Goal: Task Accomplishment & Management: Manage account settings

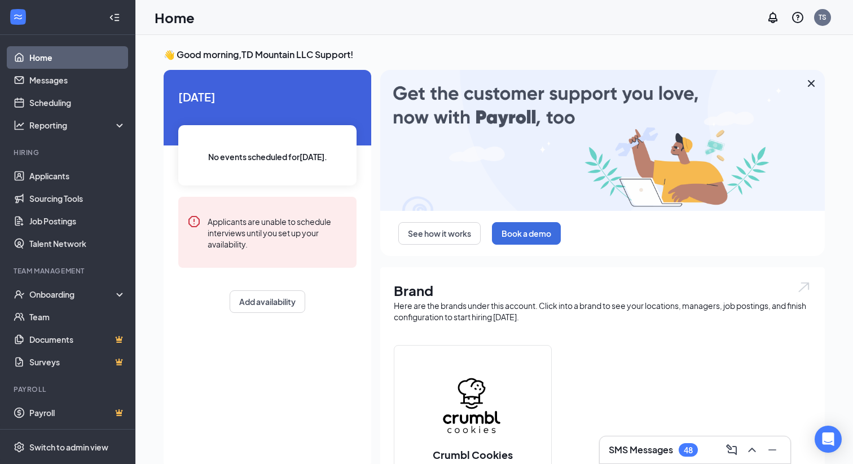
click at [637, 443] on div "SMS Messages 48" at bounding box center [653, 450] width 89 height 14
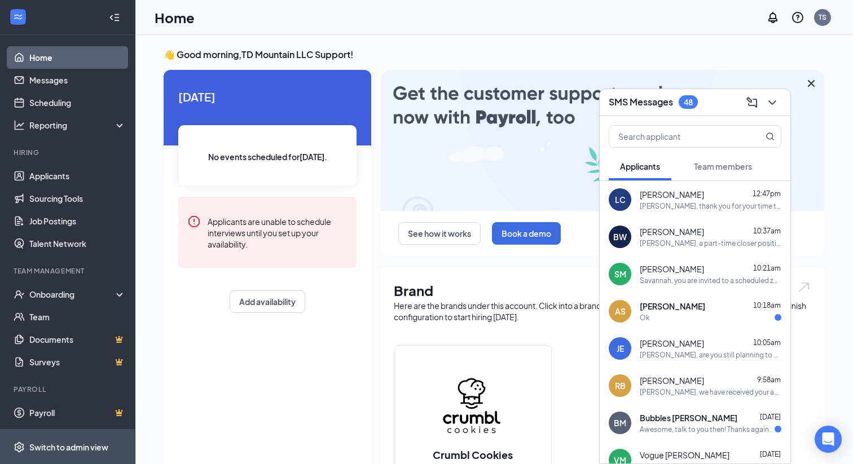
click at [89, 453] on span "Switch to admin view" at bounding box center [77, 447] width 96 height 34
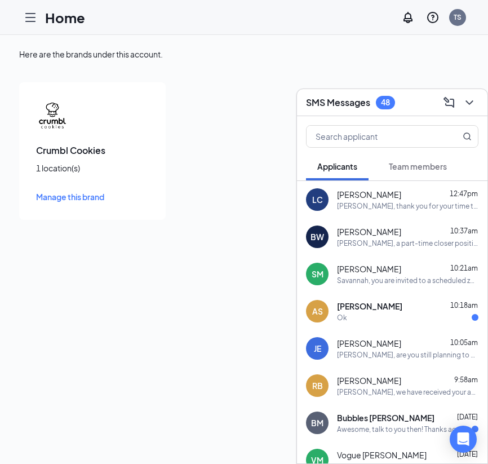
click at [31, 21] on icon "Hamburger" at bounding box center [30, 18] width 9 height 8
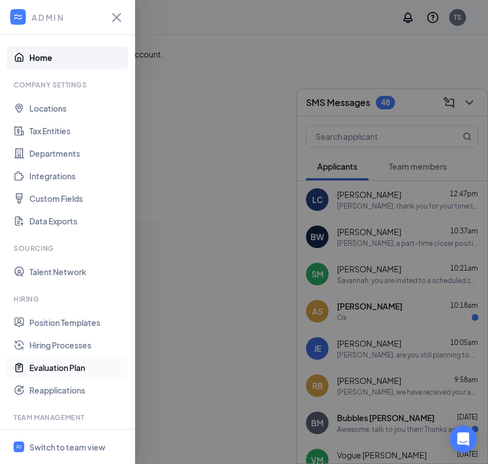
scroll to position [101, 0]
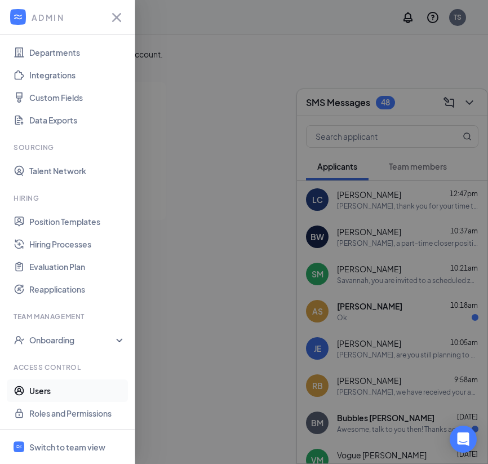
click at [38, 392] on link "Users" at bounding box center [77, 391] width 96 height 23
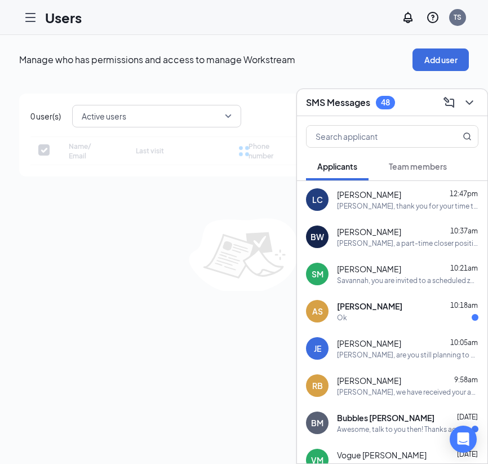
checkbox input "false"
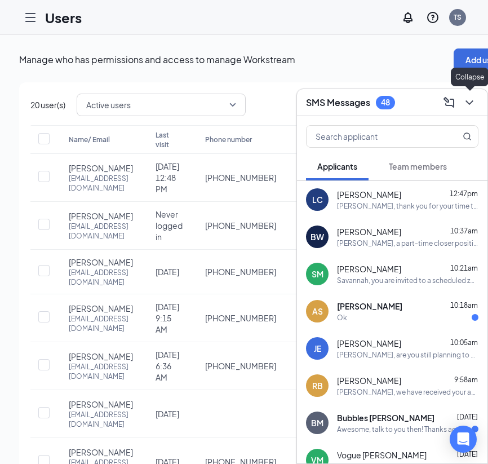
click at [473, 103] on icon "ChevronDown" at bounding box center [470, 103] width 14 height 14
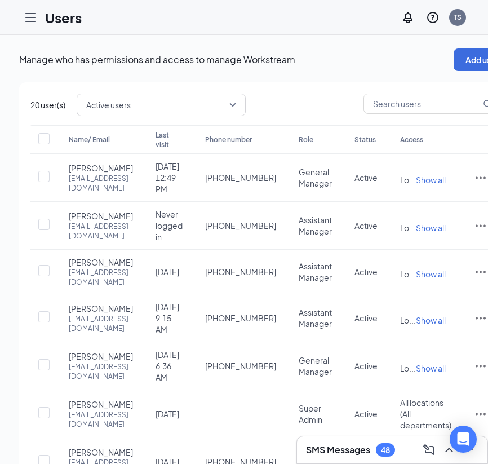
click at [29, 7] on div at bounding box center [30, 17] width 23 height 23
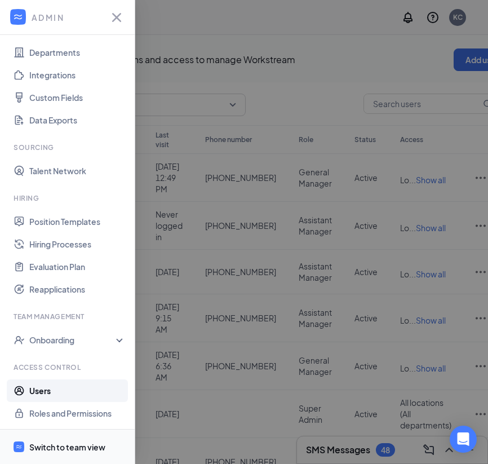
click at [54, 453] on span "Switch to team view" at bounding box center [77, 447] width 96 height 34
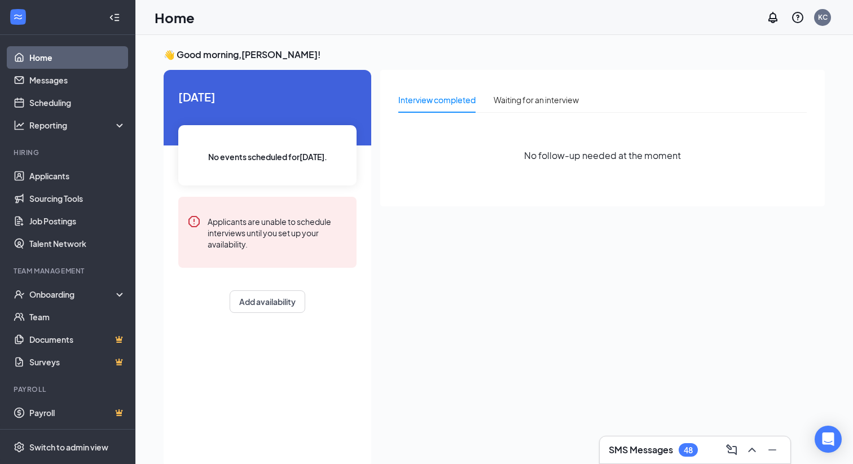
click at [640, 451] on h3 "SMS Messages" at bounding box center [641, 450] width 64 height 12
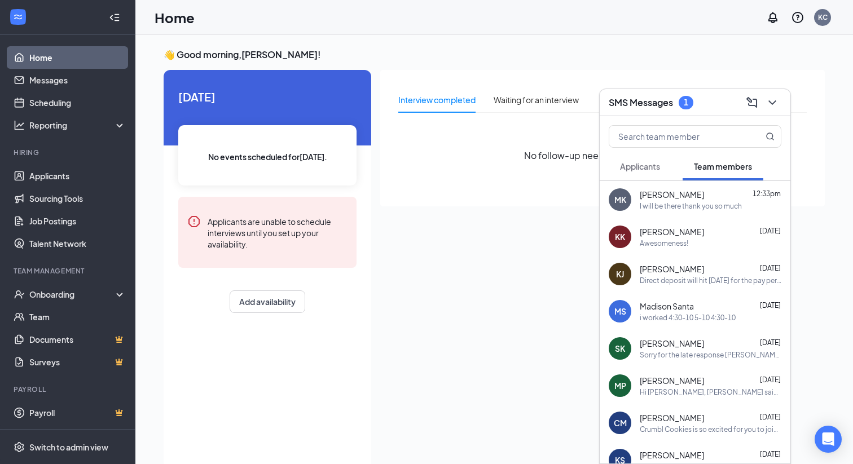
click at [639, 173] on button "Applicants" at bounding box center [640, 166] width 63 height 28
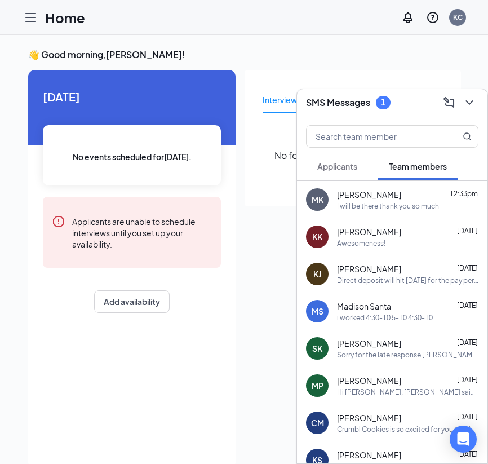
click at [332, 159] on button "Applicants" at bounding box center [337, 166] width 63 height 28
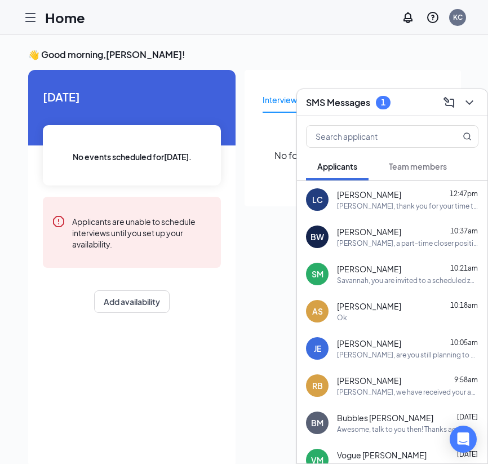
scroll to position [72, 0]
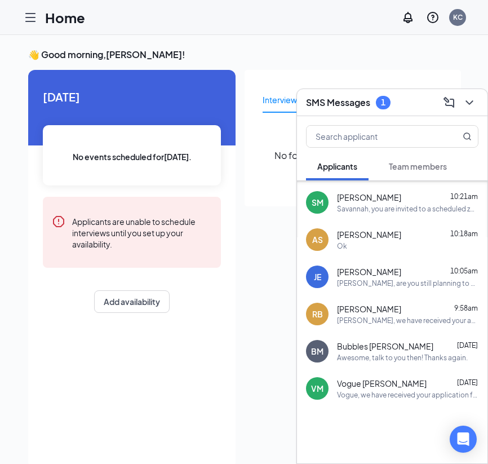
click at [352, 433] on div at bounding box center [392, 435] width 191 height 56
click at [391, 385] on div "Vogue Moran Sep 15" at bounding box center [408, 383] width 142 height 11
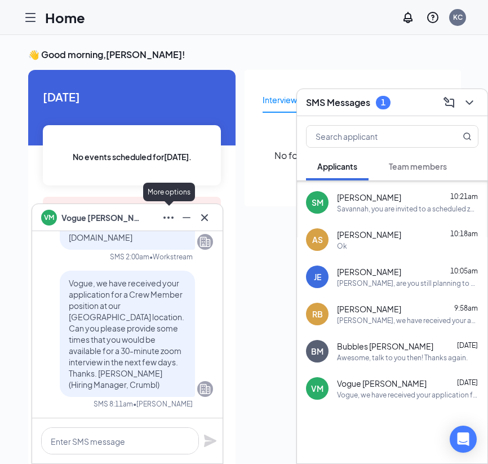
click at [168, 218] on icon "Ellipses" at bounding box center [169, 218] width 14 height 14
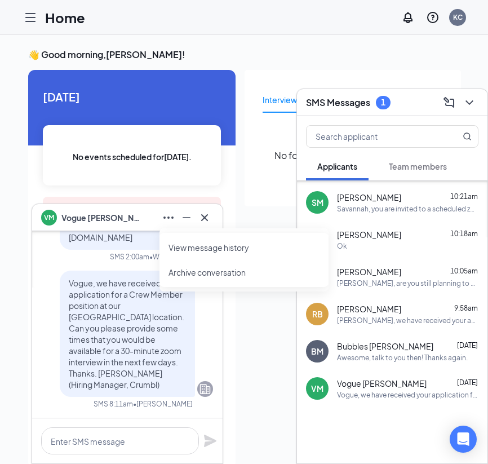
click at [362, 417] on div at bounding box center [392, 435] width 191 height 56
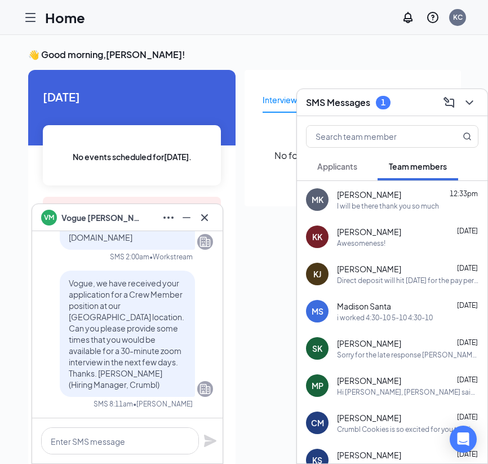
click at [351, 171] on span "Applicants" at bounding box center [338, 166] width 40 height 10
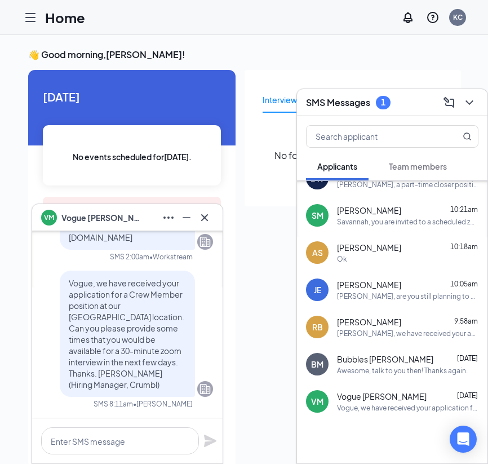
scroll to position [72, 0]
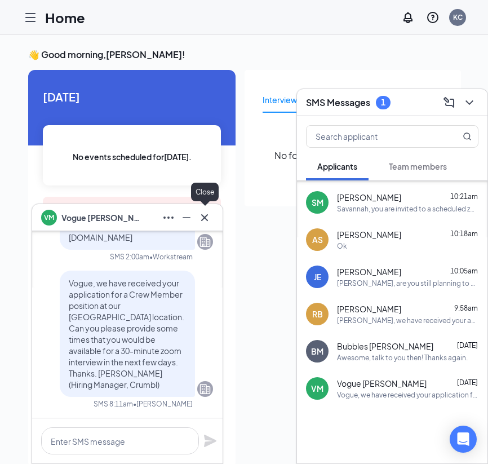
click at [208, 224] on button at bounding box center [205, 218] width 18 height 18
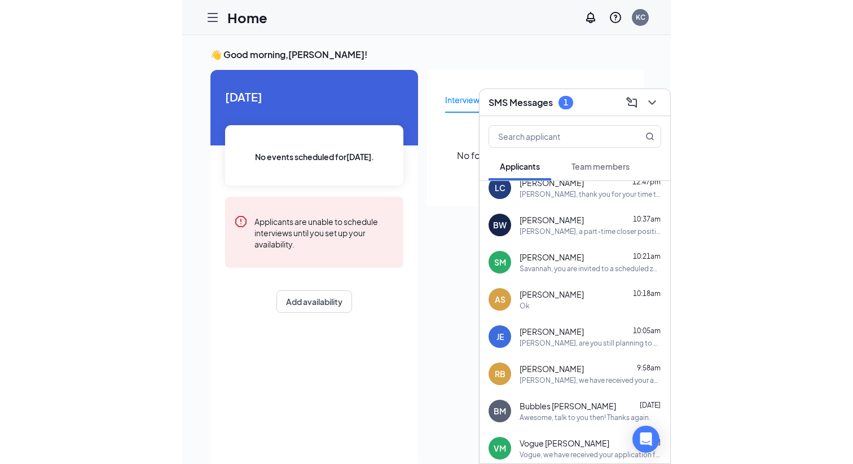
scroll to position [0, 0]
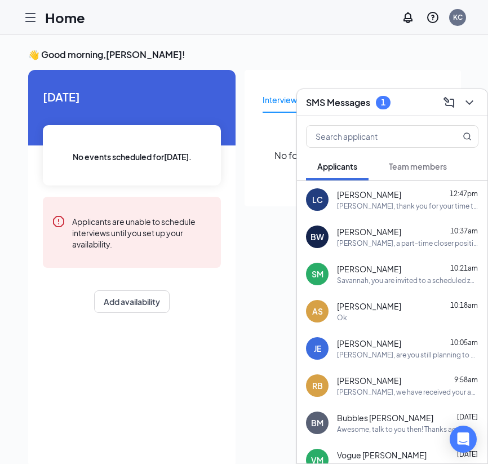
click at [39, 21] on div at bounding box center [30, 17] width 23 height 23
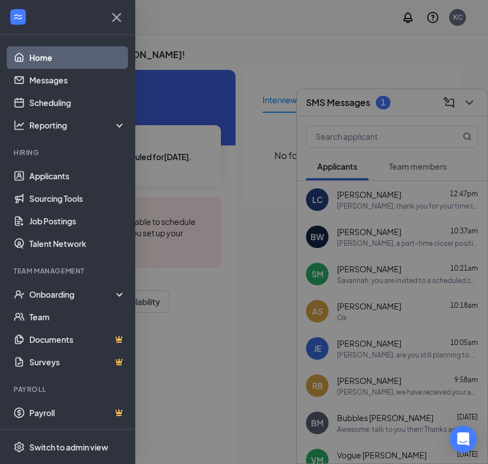
click at [311, 124] on div at bounding box center [244, 232] width 488 height 464
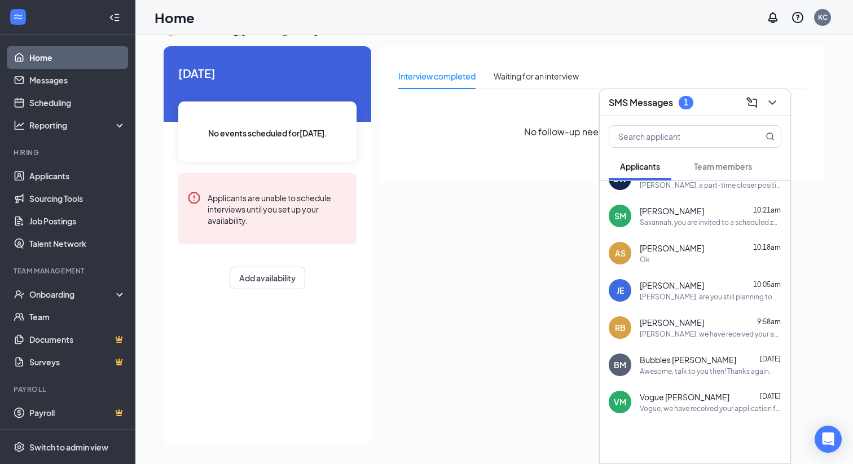
scroll to position [72, 0]
